Goal: Information Seeking & Learning: Check status

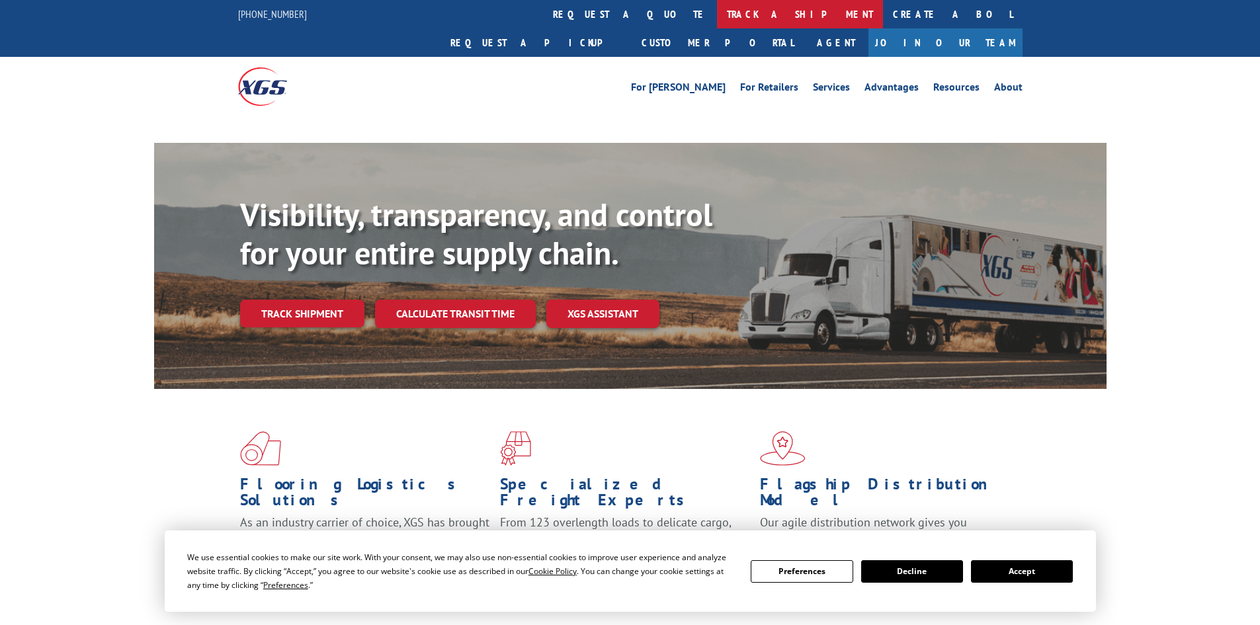
click at [717, 17] on link "track a shipment" at bounding box center [800, 14] width 166 height 28
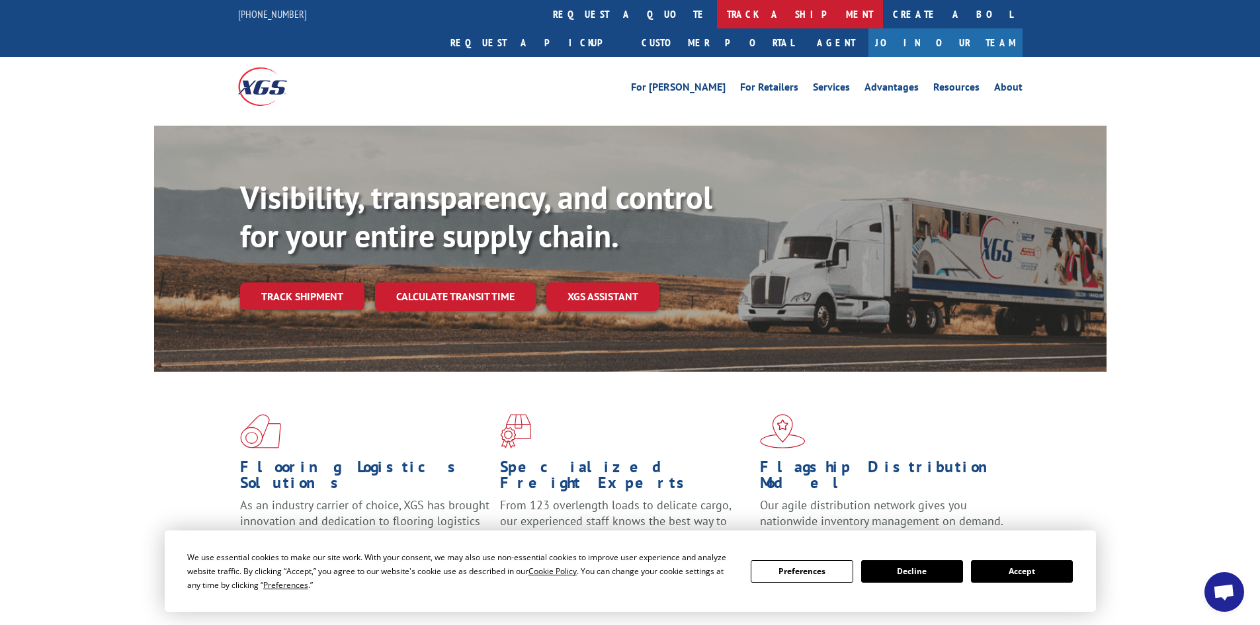
click at [717, 23] on link "track a shipment" at bounding box center [800, 14] width 166 height 28
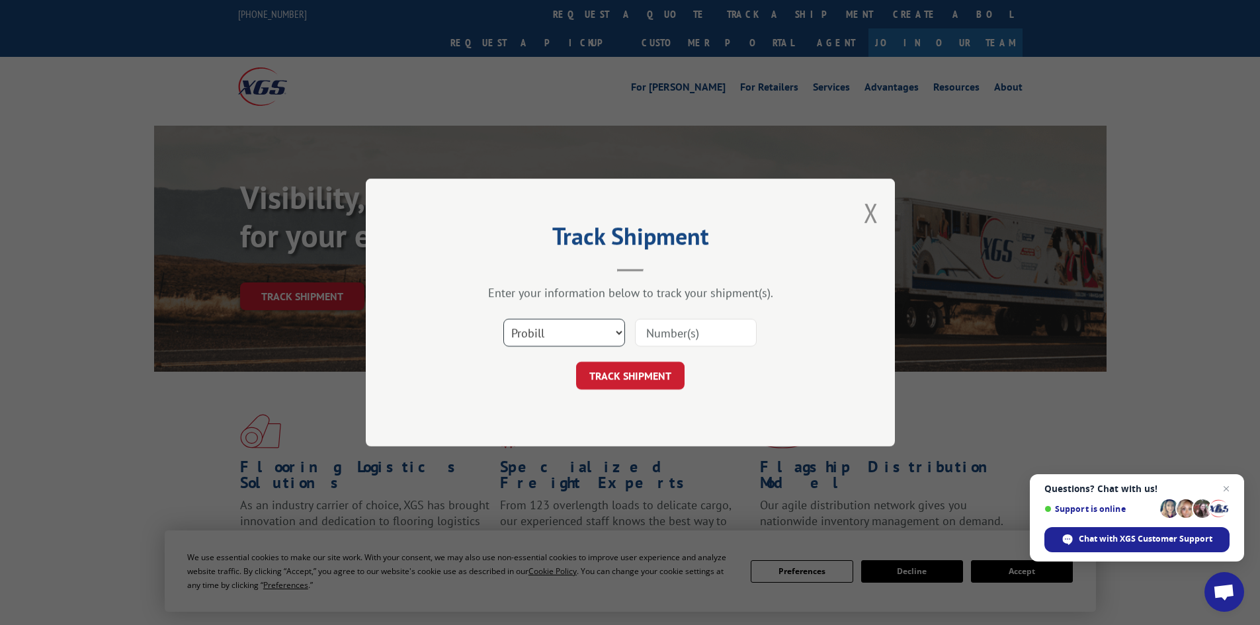
click at [562, 329] on select "Select category... Probill BOL PO" at bounding box center [564, 333] width 122 height 28
select select "bol"
click at [503, 319] on select "Select category... Probill BOL PO" at bounding box center [564, 333] width 122 height 28
click at [653, 327] on input at bounding box center [696, 333] width 122 height 28
paste input "5092457"
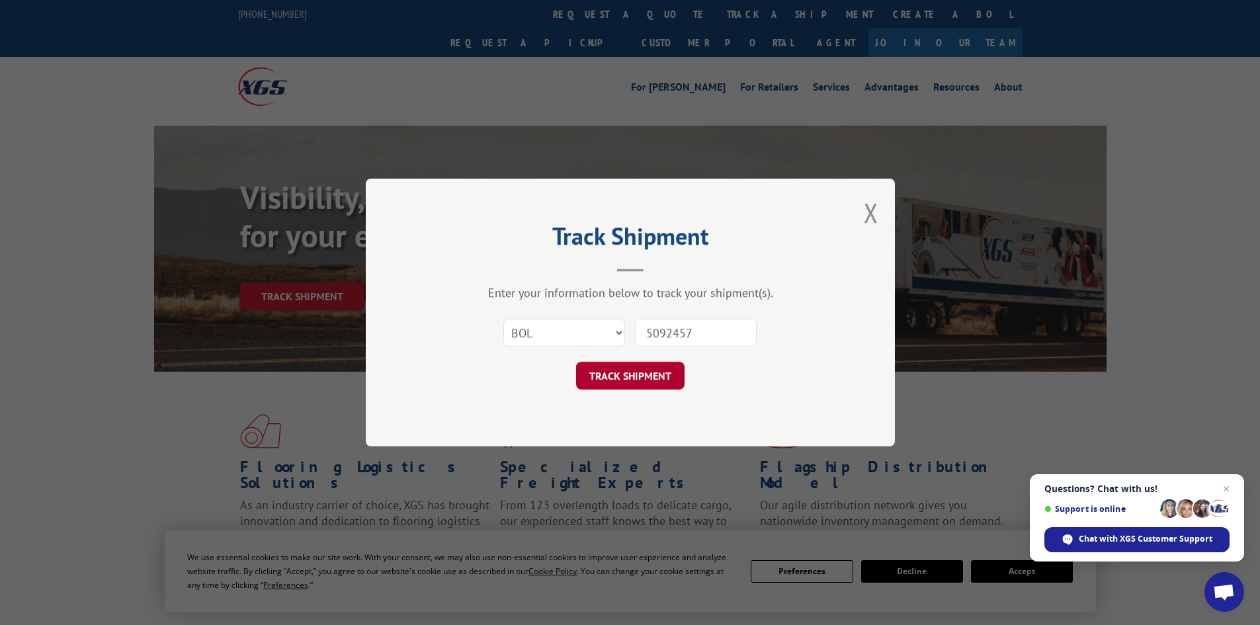
type input "5092457"
click at [643, 382] on button "TRACK SHIPMENT" at bounding box center [630, 376] width 108 height 28
